Goal: Find specific page/section: Find specific page/section

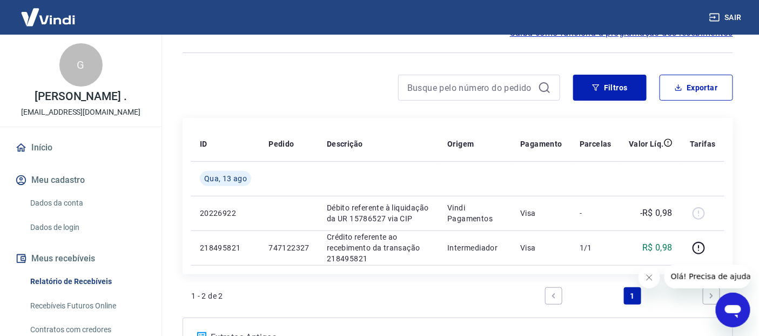
scroll to position [120, 0]
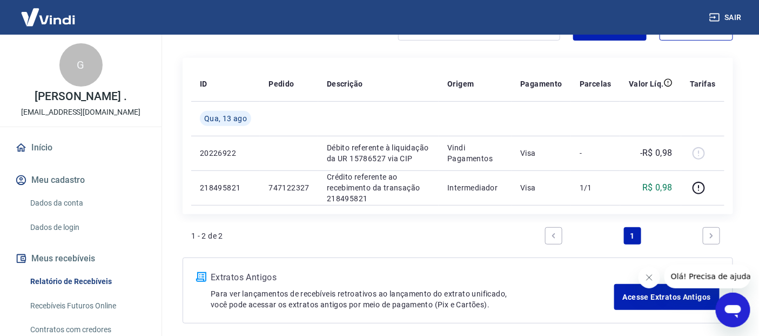
click at [711, 234] on icon "Next page" at bounding box center [712, 236] width 8 height 8
click at [430, 247] on div "1 - 2 de 2 1" at bounding box center [457, 236] width 533 height 26
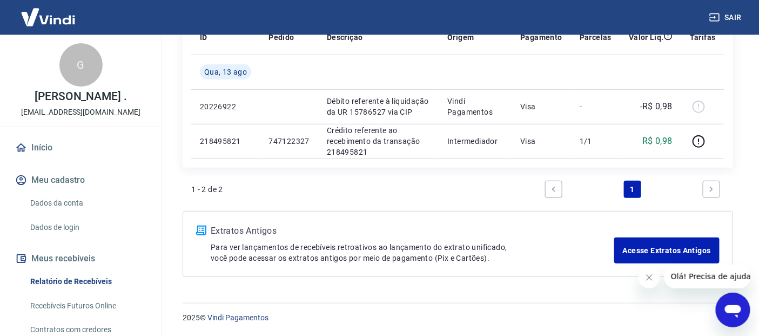
scroll to position [0, 0]
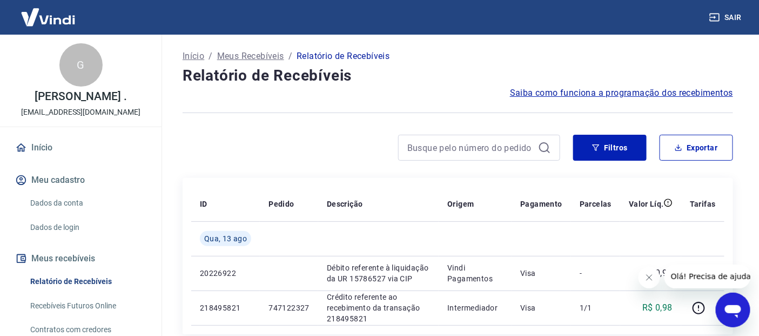
click at [252, 57] on p "Meus Recebíveis" at bounding box center [250, 56] width 67 height 13
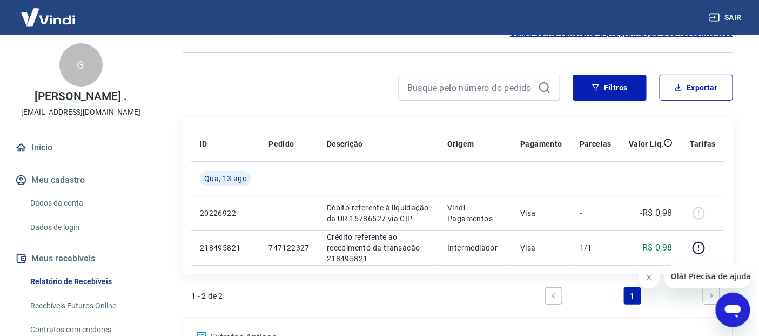
scroll to position [60, 0]
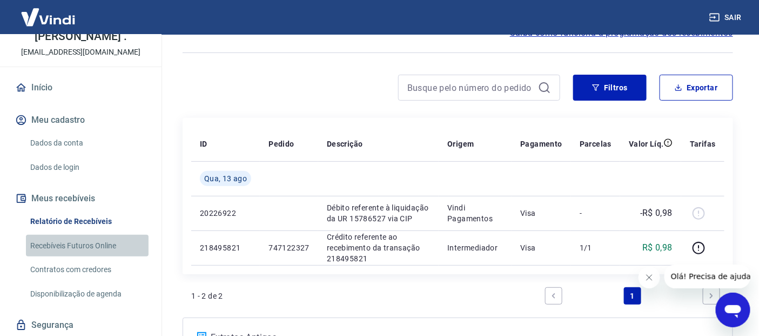
click at [102, 242] on link "Recebíveis Futuros Online" at bounding box center [87, 246] width 123 height 22
